Goal: Transaction & Acquisition: Purchase product/service

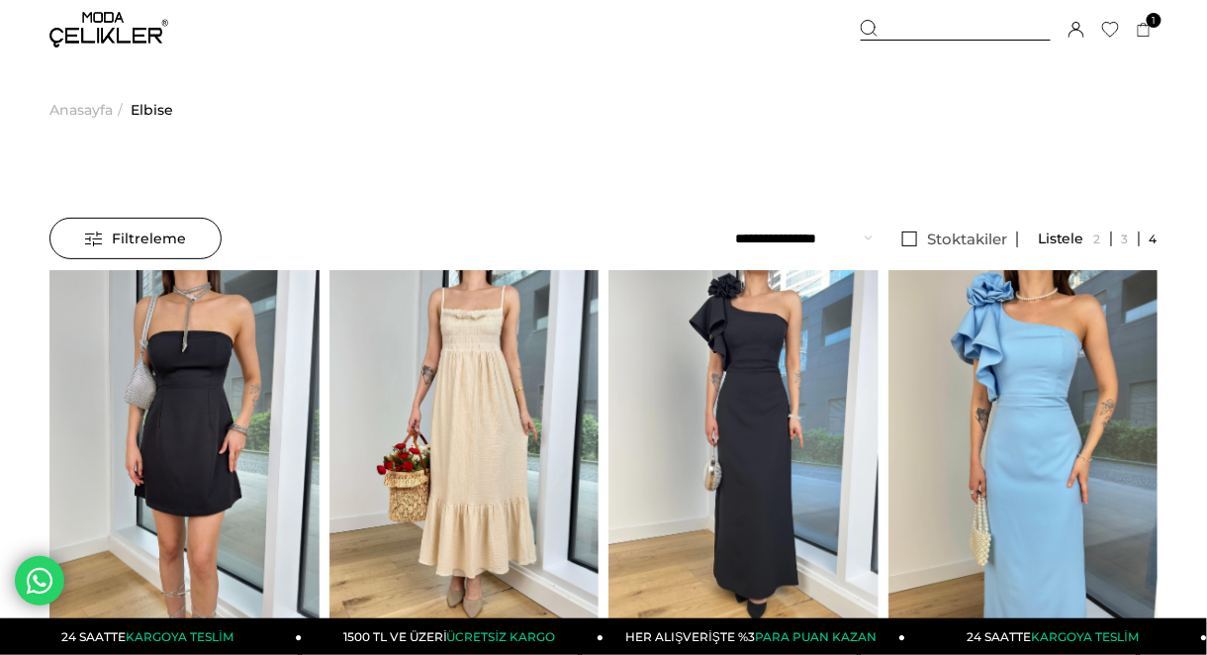
click at [95, 16] on img at bounding box center [108, 30] width 119 height 36
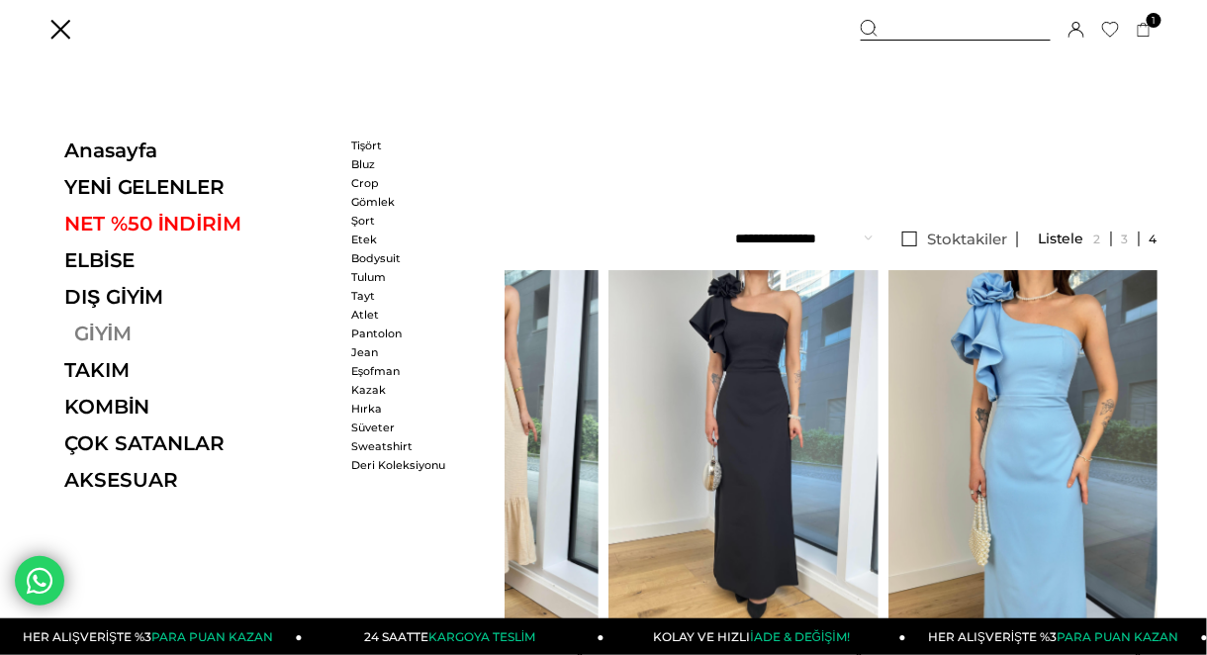
click at [88, 334] on link "GİYİM" at bounding box center [200, 334] width 272 height 24
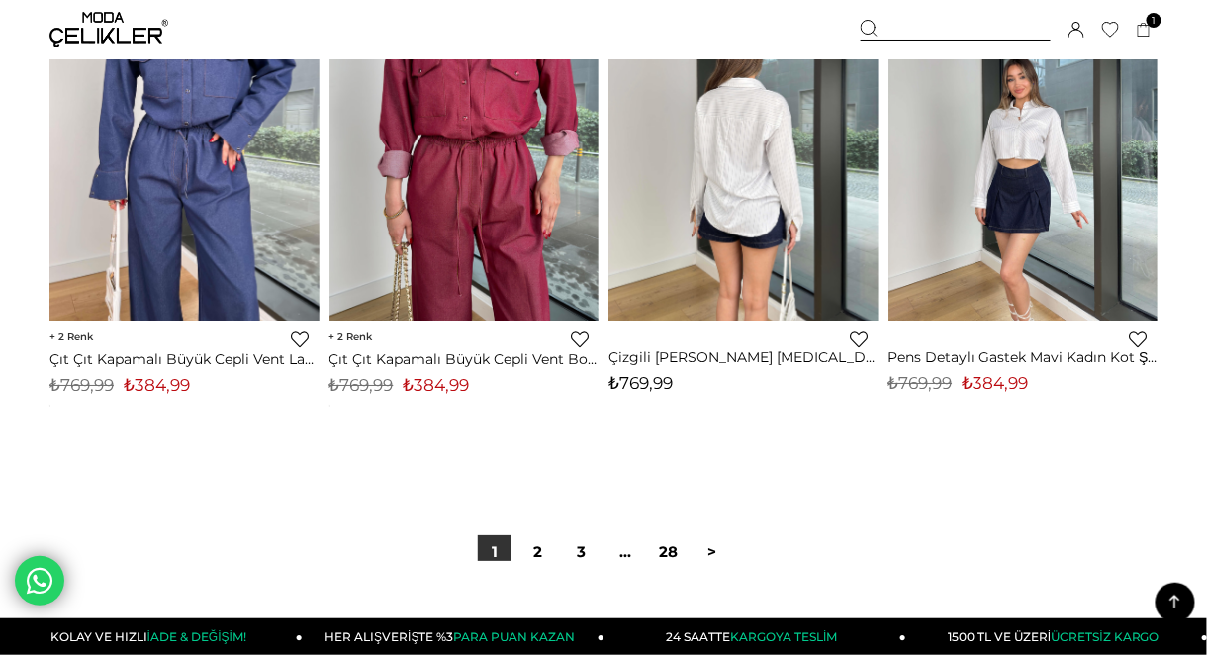
scroll to position [10556, 0]
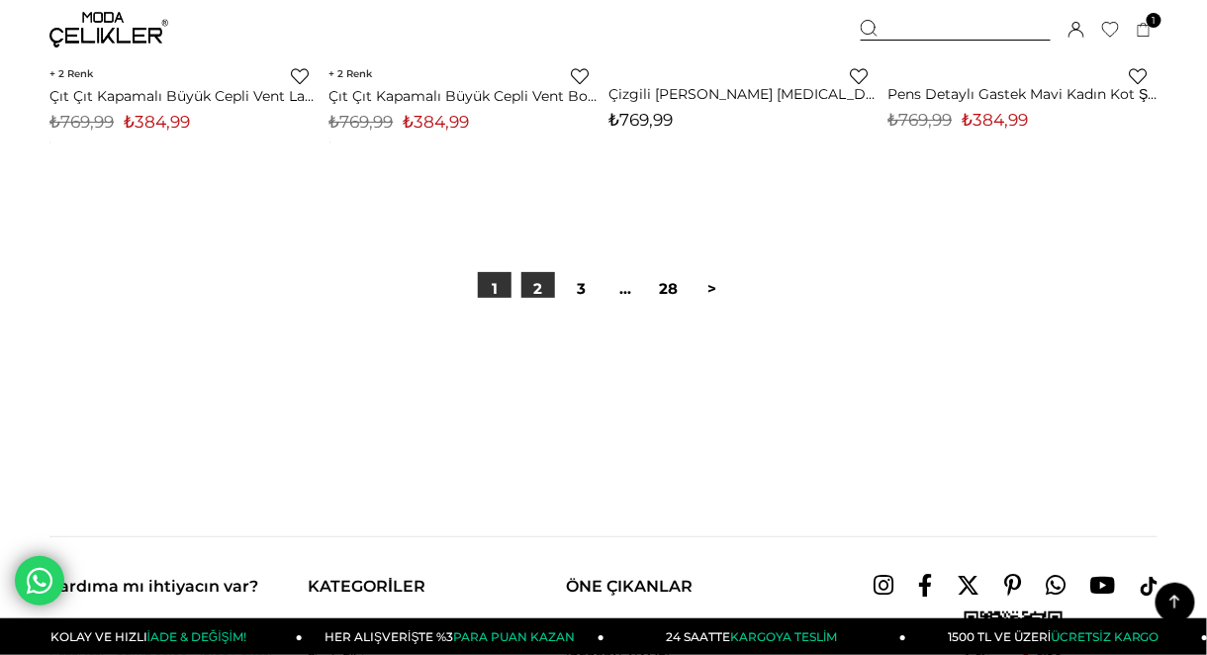
click at [534, 291] on link "2" at bounding box center [539, 289] width 34 height 34
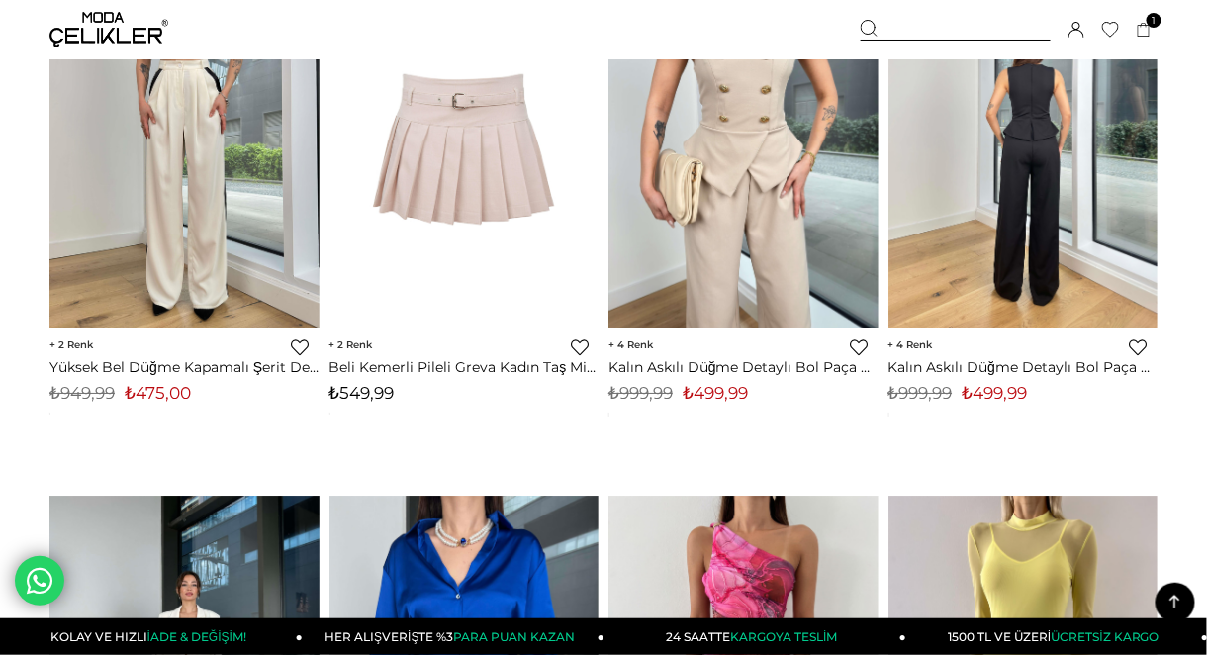
scroll to position [3695, 0]
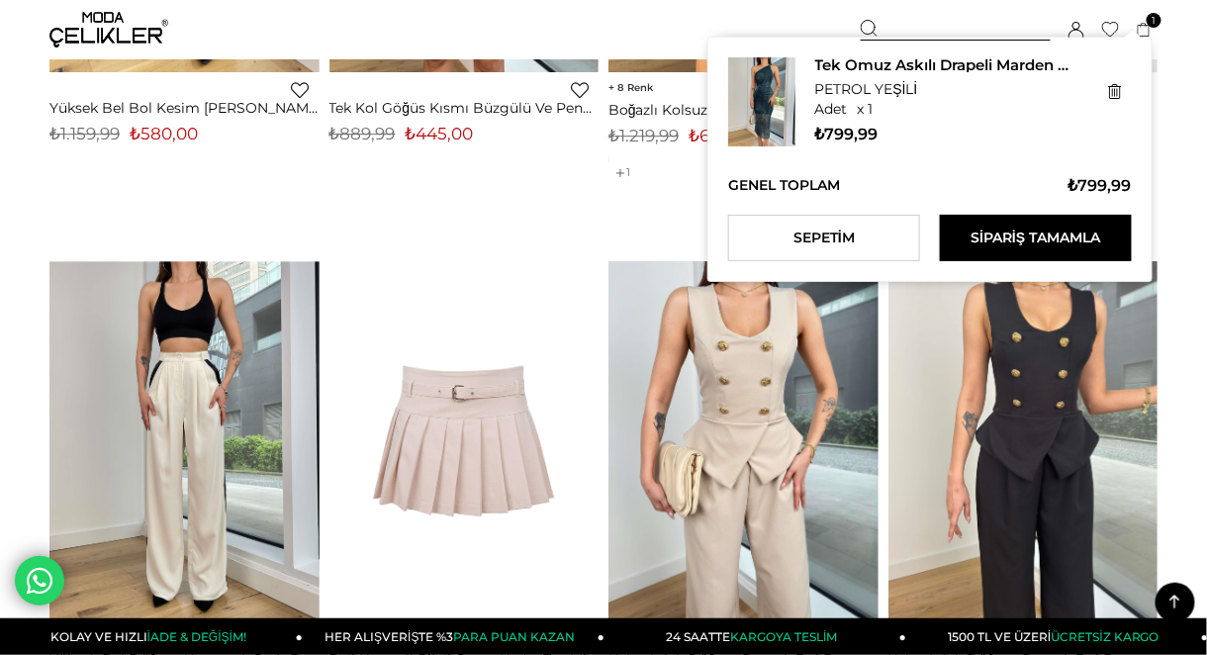
click at [1146, 28] on icon at bounding box center [1144, 30] width 15 height 15
